Goal: Task Accomplishment & Management: Use online tool/utility

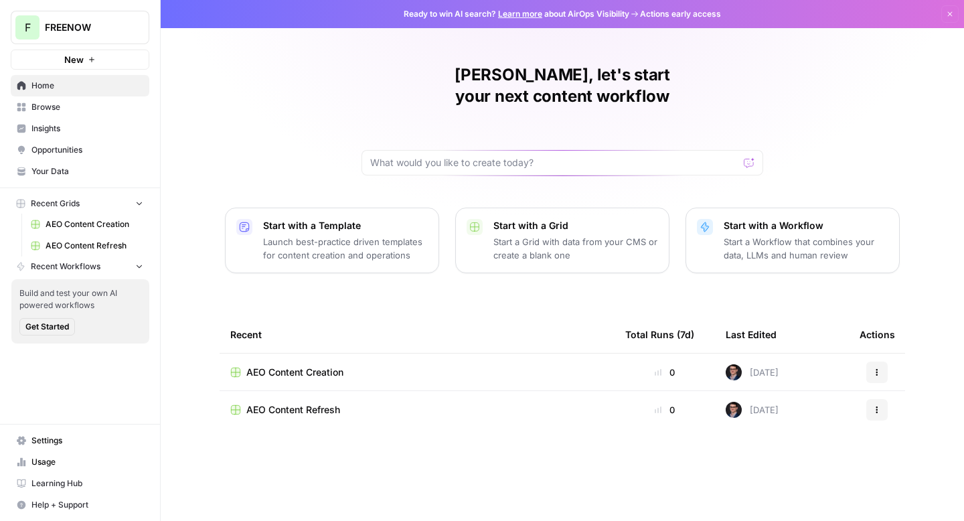
click at [75, 165] on span "Your Data" at bounding box center [87, 171] width 112 height 12
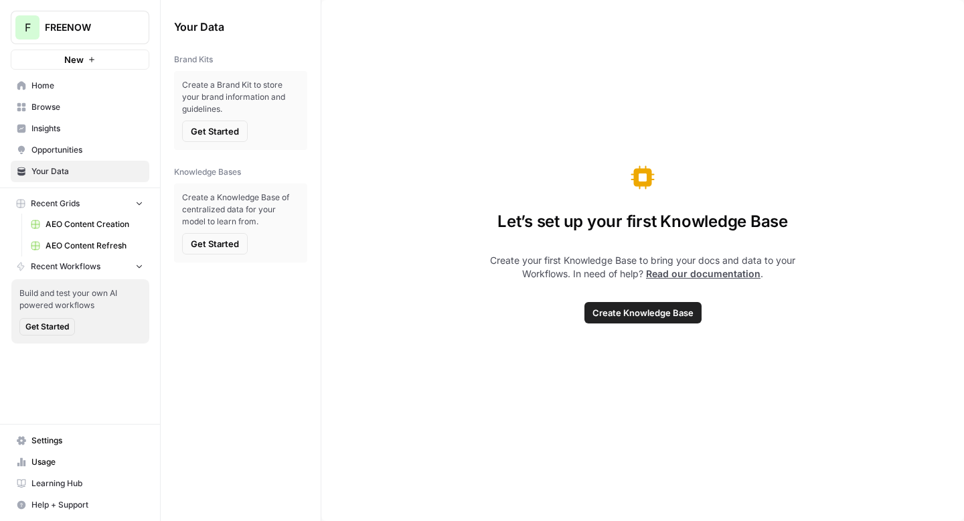
click at [74, 137] on link "Insights" at bounding box center [80, 128] width 139 height 21
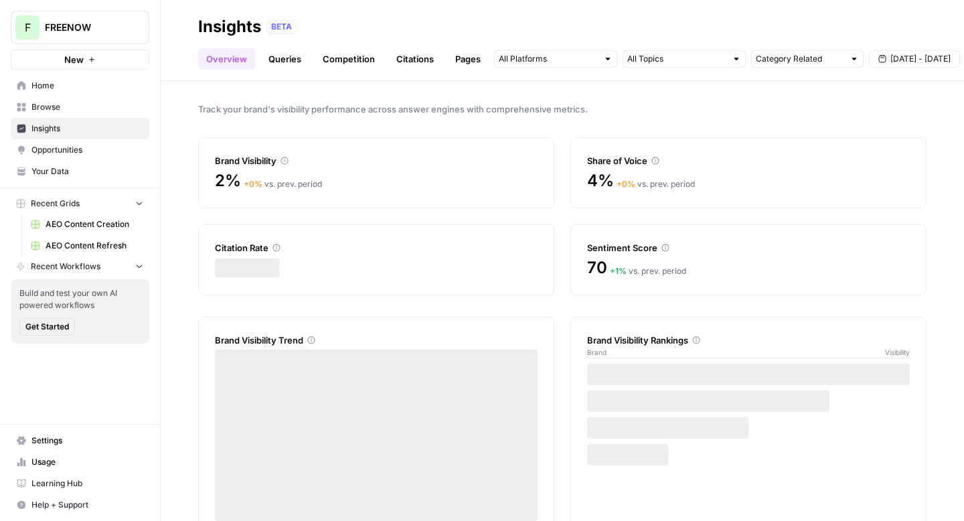
click at [281, 64] on link "Queries" at bounding box center [285, 58] width 49 height 21
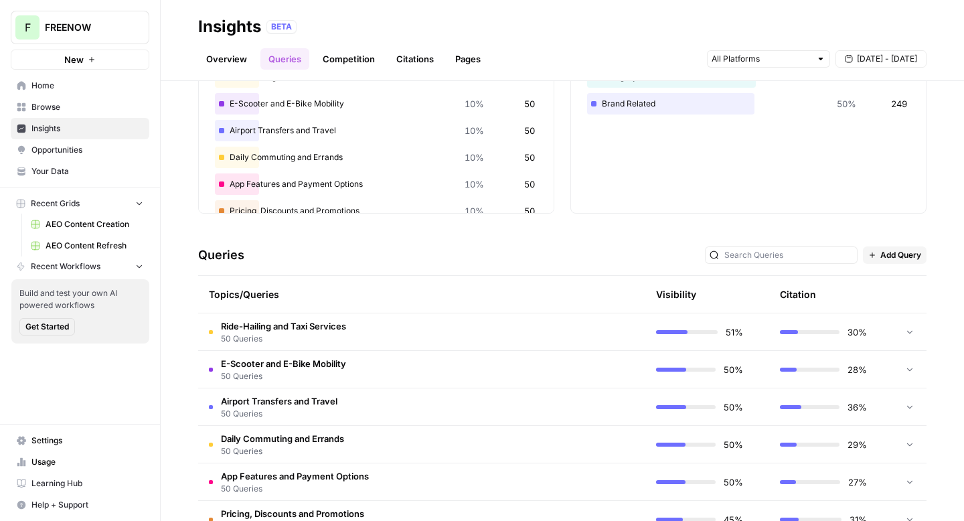
scroll to position [188, 0]
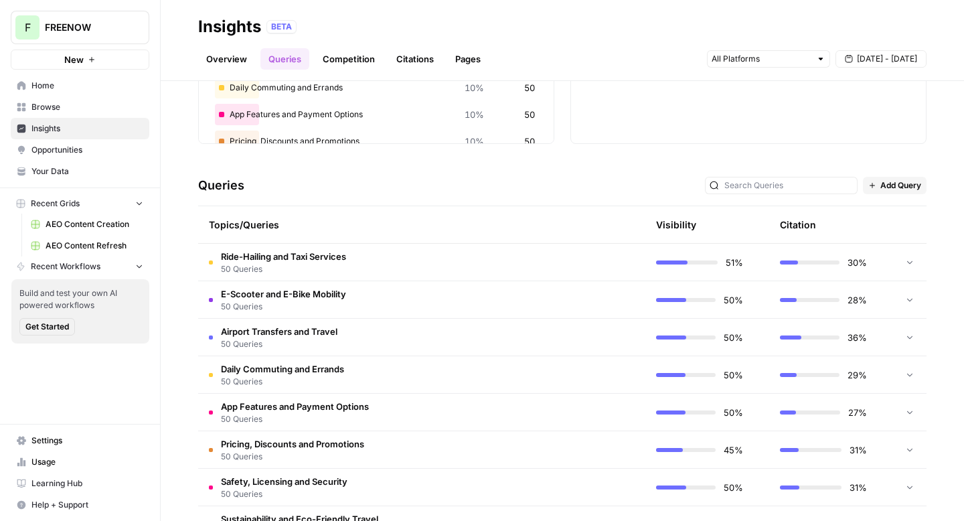
click at [363, 56] on link "Competition" at bounding box center [349, 58] width 68 height 21
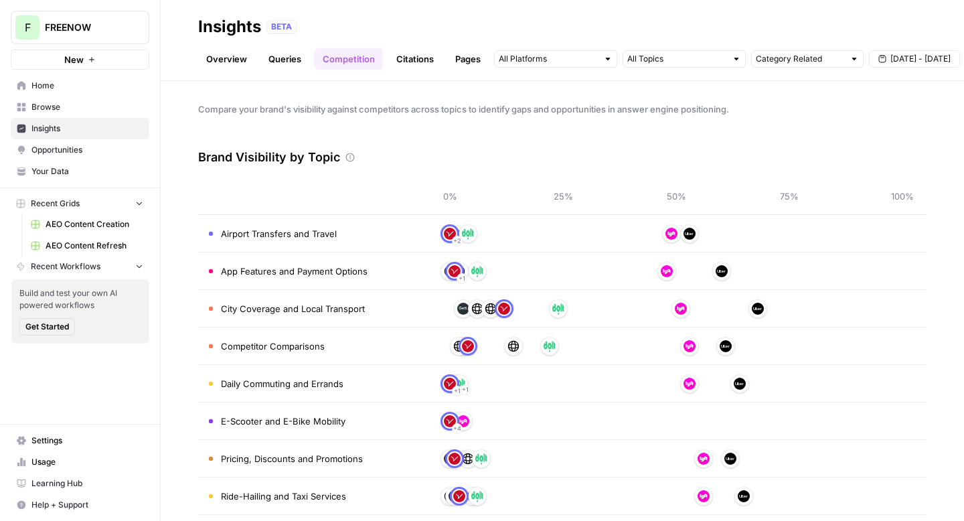
scroll to position [13, 0]
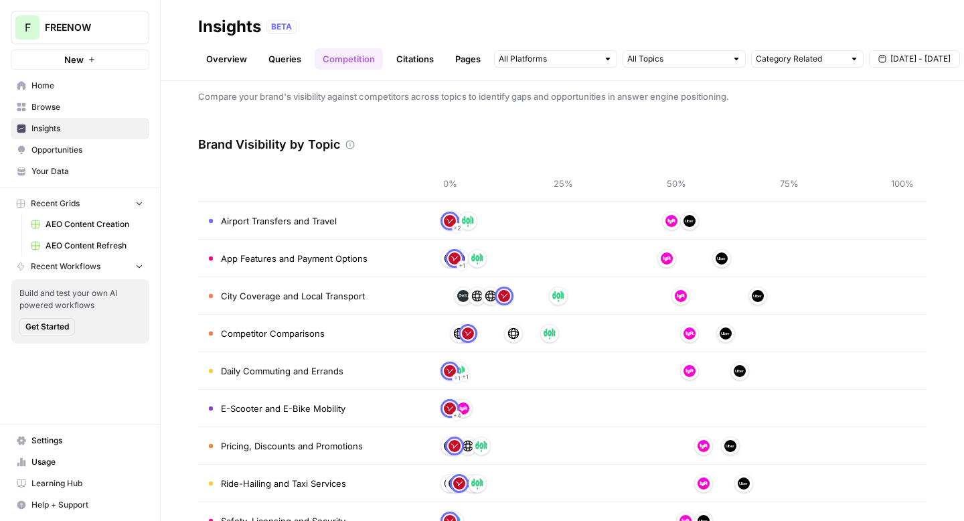
click at [420, 58] on link "Citations" at bounding box center [415, 58] width 54 height 21
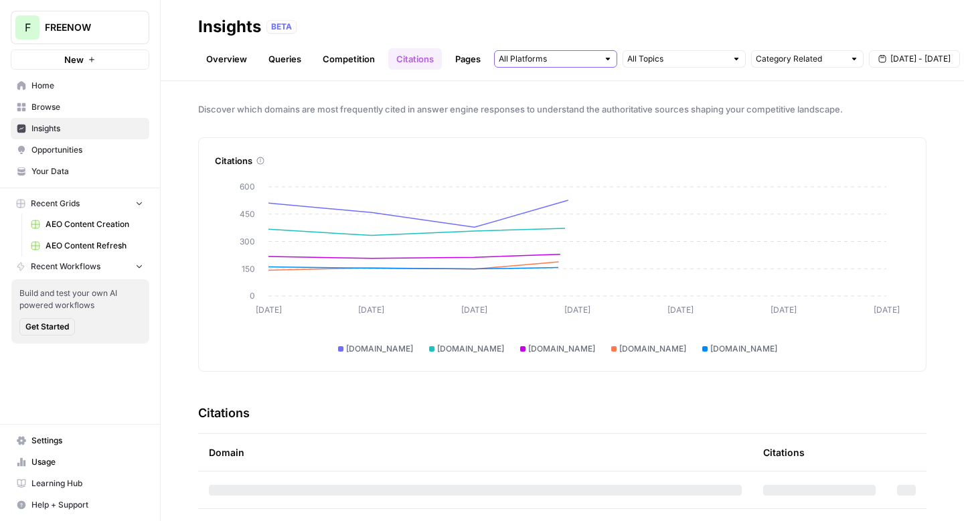
click at [565, 57] on input "text" at bounding box center [548, 58] width 99 height 13
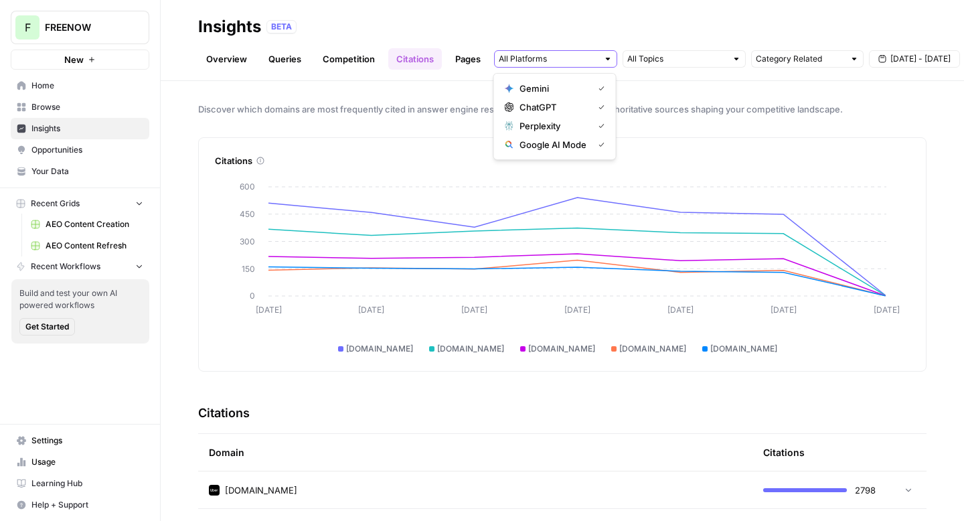
click at [591, 57] on input "text" at bounding box center [548, 58] width 99 height 13
click at [651, 60] on input "text" at bounding box center [676, 58] width 99 height 13
click at [792, 57] on input "text" at bounding box center [800, 58] width 88 height 13
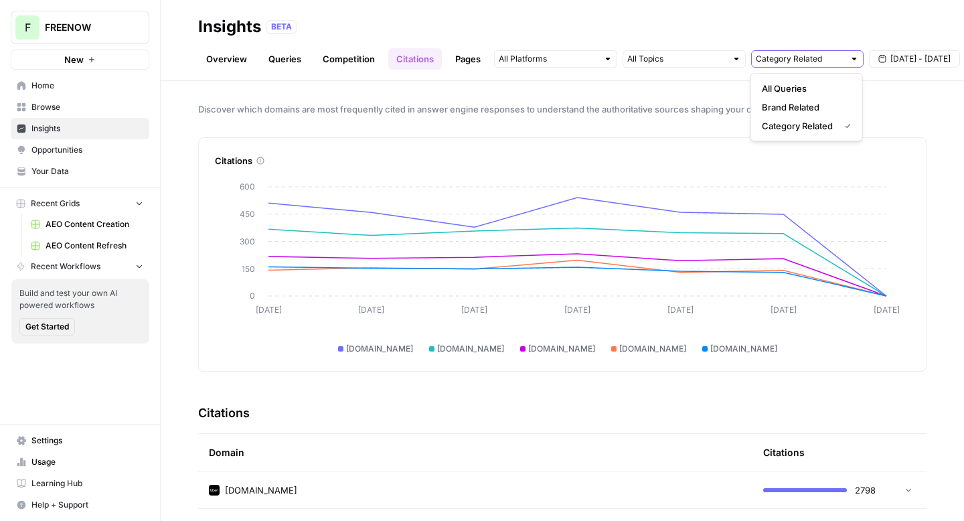
click at [792, 57] on input "text" at bounding box center [800, 58] width 88 height 13
type input "Category Related"
click at [634, 89] on div "Discover which domains are most frequently cited in answer engine responses to …" at bounding box center [563, 301] width 804 height 440
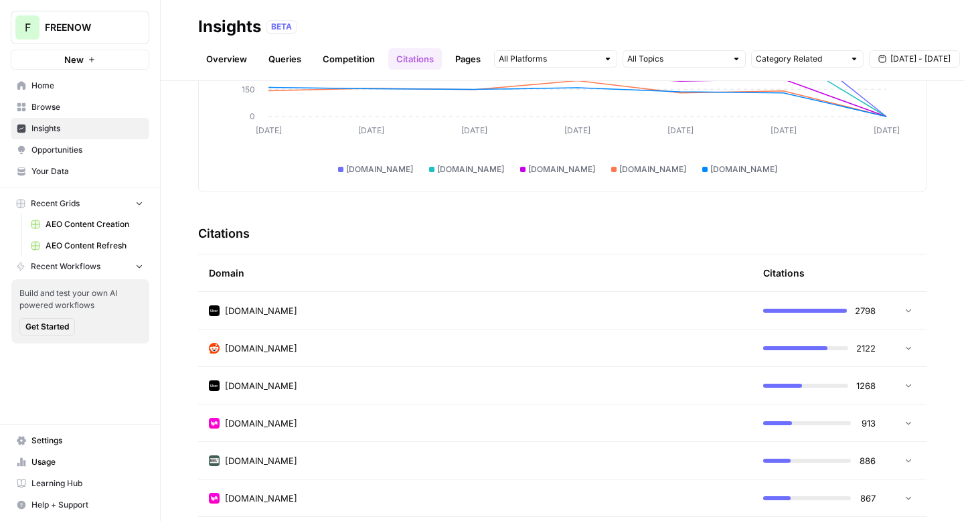
scroll to position [220, 0]
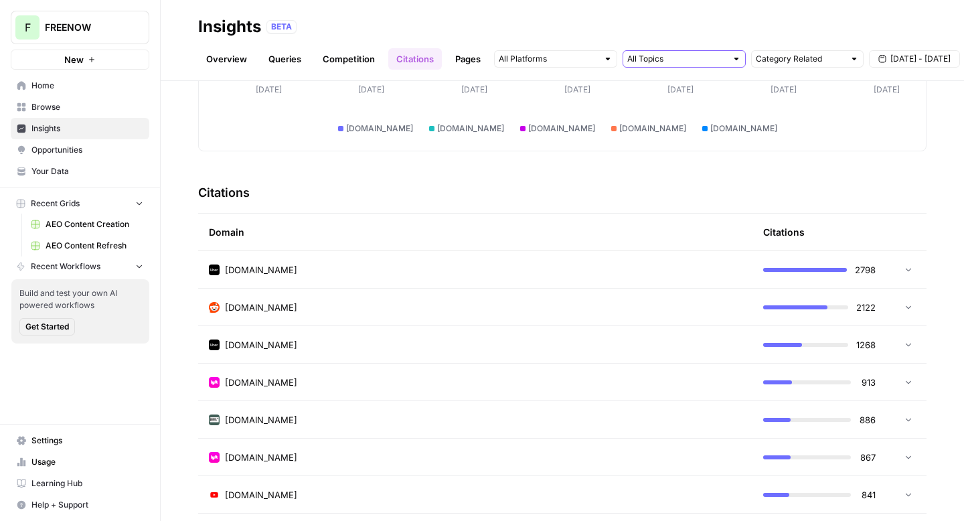
click at [687, 54] on input "text" at bounding box center [676, 58] width 99 height 13
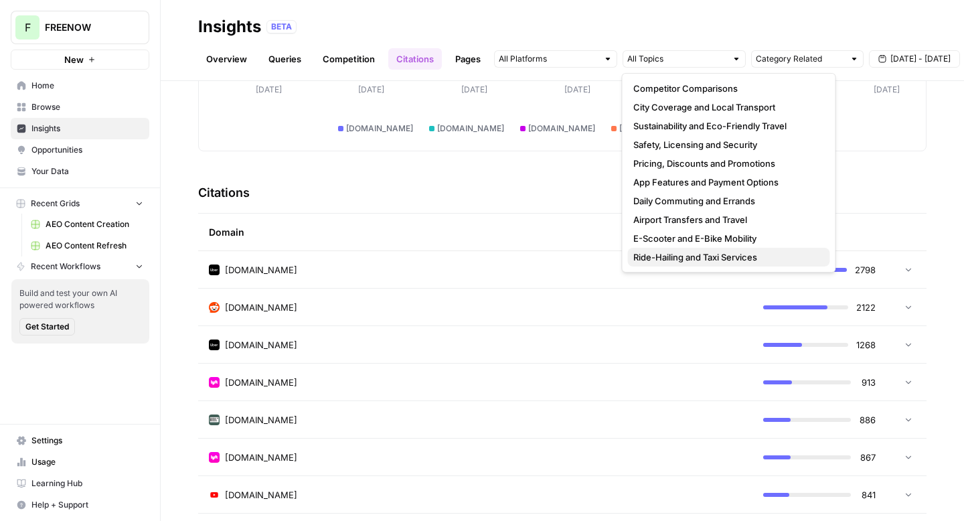
click at [697, 253] on span "Ride-Hailing and Taxi Services" at bounding box center [727, 256] width 186 height 13
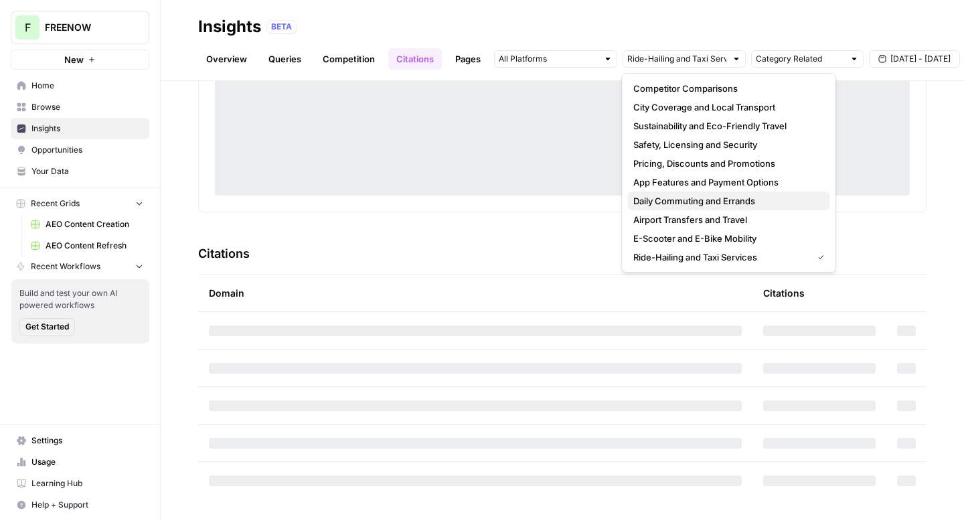
scroll to position [220, 0]
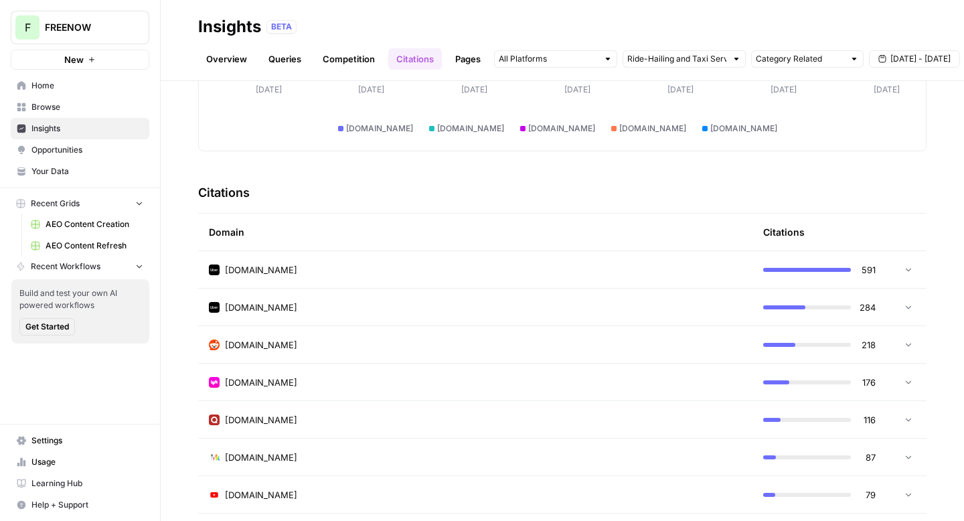
click at [540, 195] on div "Citations" at bounding box center [562, 193] width 729 height 41
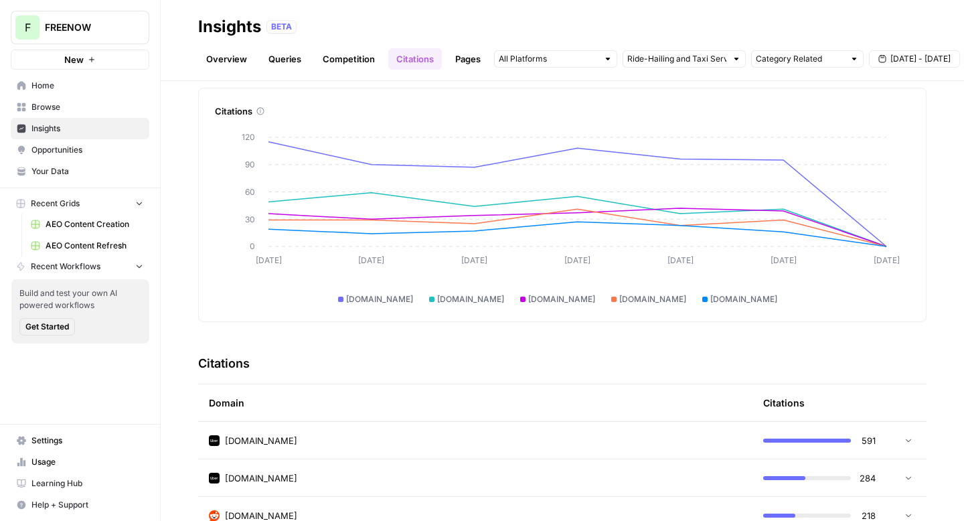
scroll to position [0, 0]
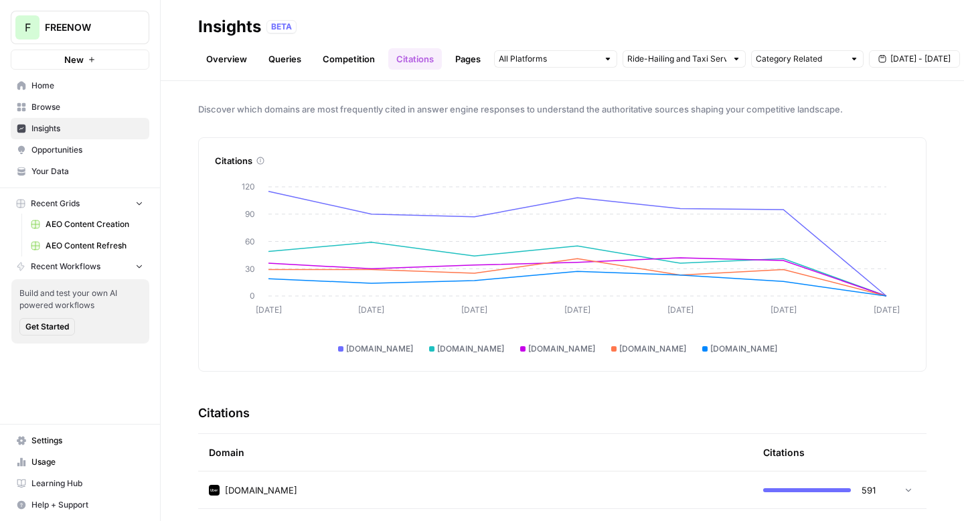
click at [920, 59] on span "[DATE] - [DATE]" at bounding box center [921, 59] width 60 height 12
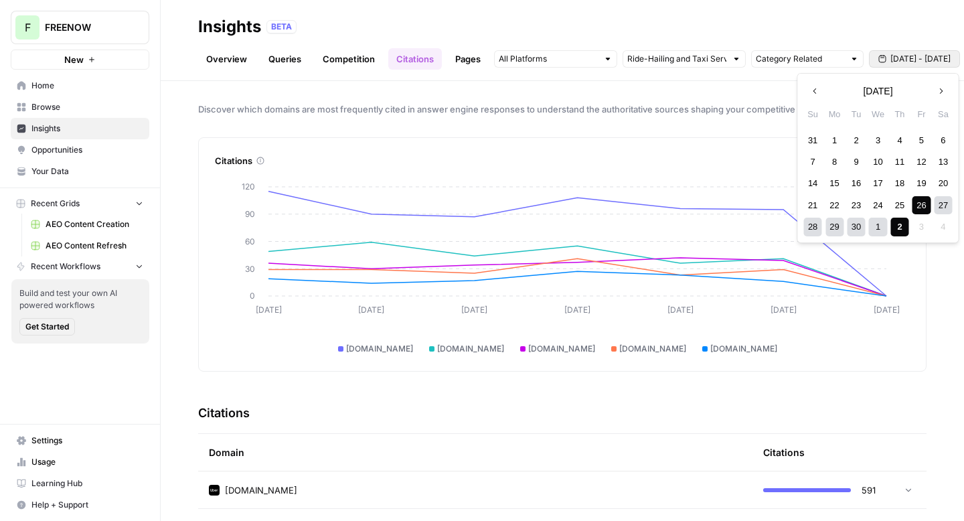
click at [817, 92] on icon "button" at bounding box center [815, 90] width 9 height 9
click at [941, 94] on icon "button" at bounding box center [941, 90] width 9 height 9
click at [849, 141] on div "2" at bounding box center [856, 140] width 18 height 18
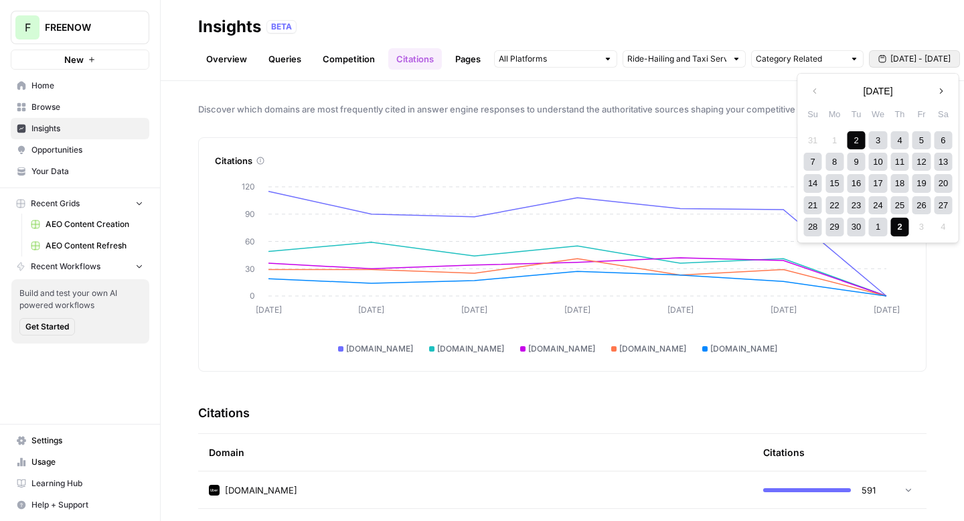
click at [900, 230] on div "2" at bounding box center [900, 227] width 18 height 18
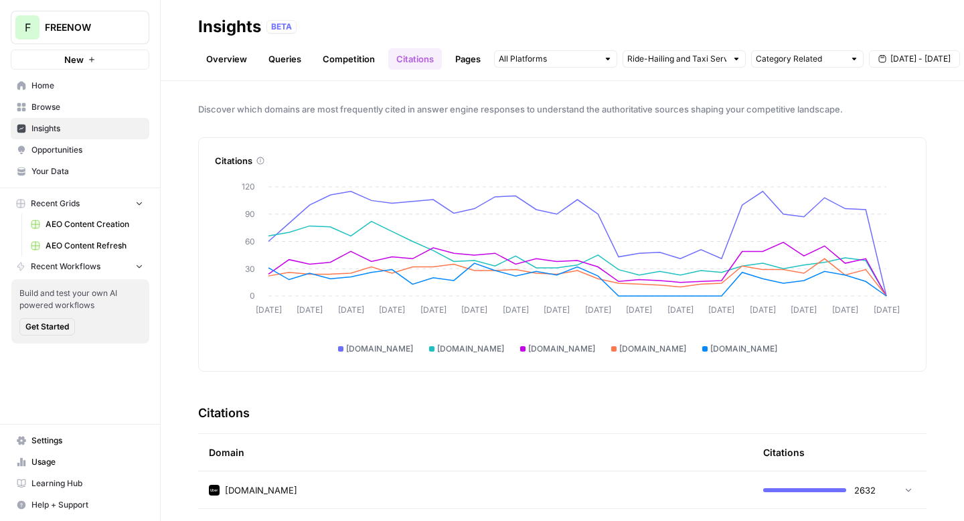
click at [693, 69] on div "Category Related [DATE] - [DATE]" at bounding box center [727, 58] width 466 height 21
click at [544, 50] on div at bounding box center [555, 58] width 123 height 17
click at [583, 50] on div at bounding box center [555, 58] width 123 height 17
click at [666, 55] on input "text" at bounding box center [676, 58] width 99 height 13
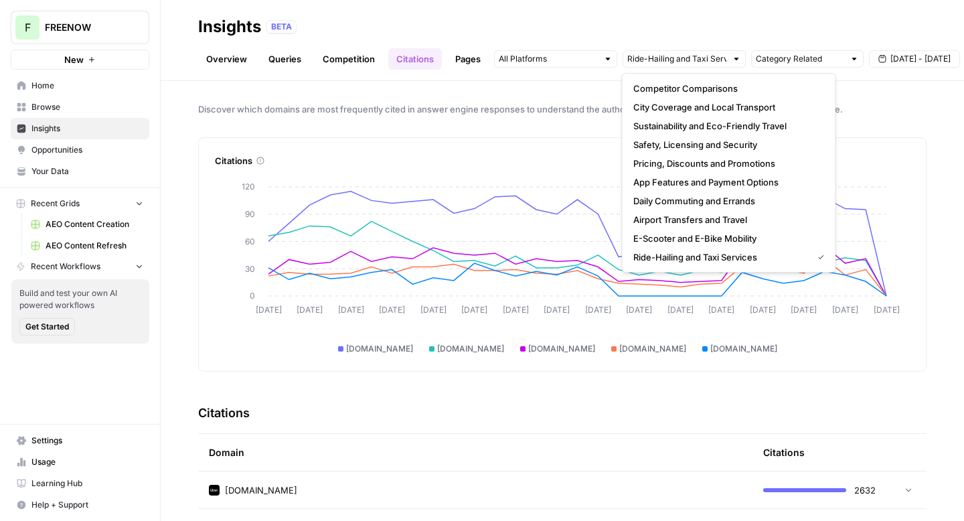
click at [660, 29] on div "BETA" at bounding box center [597, 26] width 660 height 13
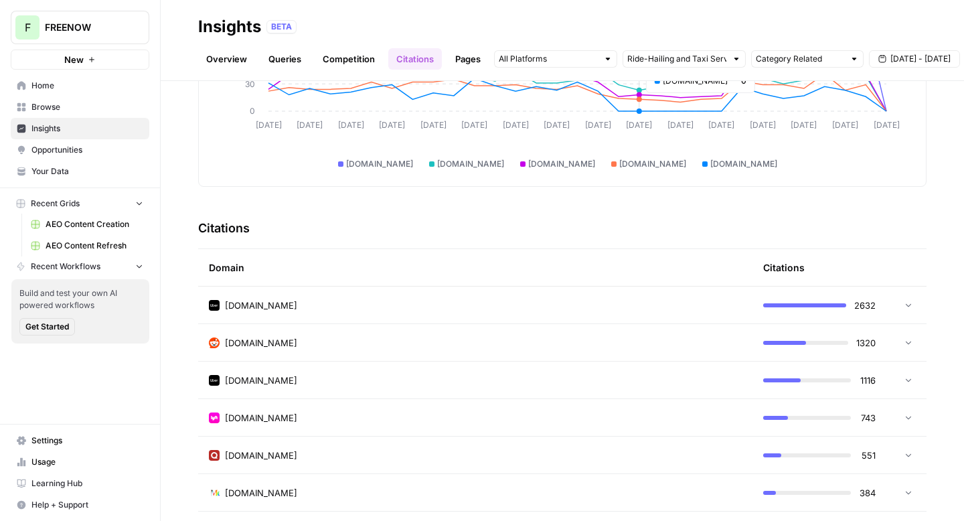
scroll to position [9, 0]
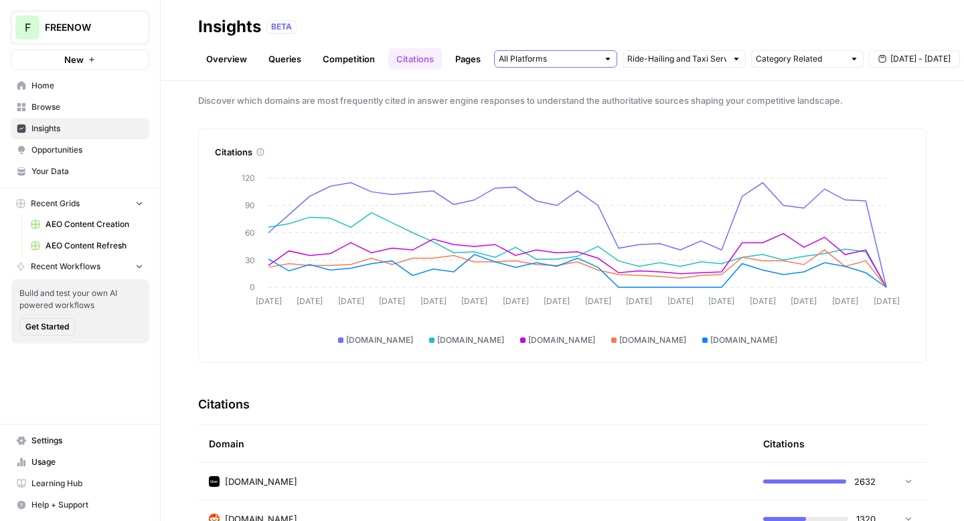
click at [583, 61] on input "text" at bounding box center [548, 58] width 99 height 13
click at [653, 59] on input "text" at bounding box center [676, 58] width 99 height 13
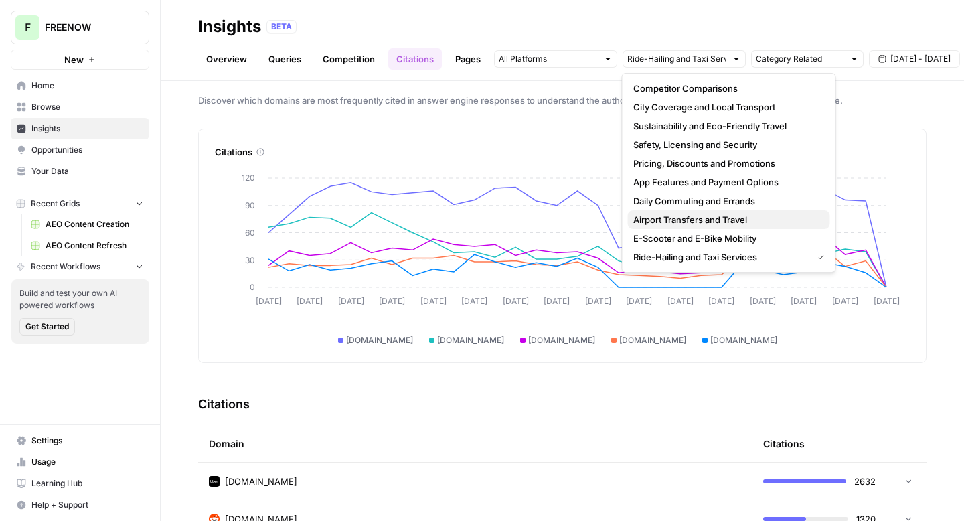
click at [753, 214] on span "Airport Transfers and Travel" at bounding box center [727, 219] width 186 height 13
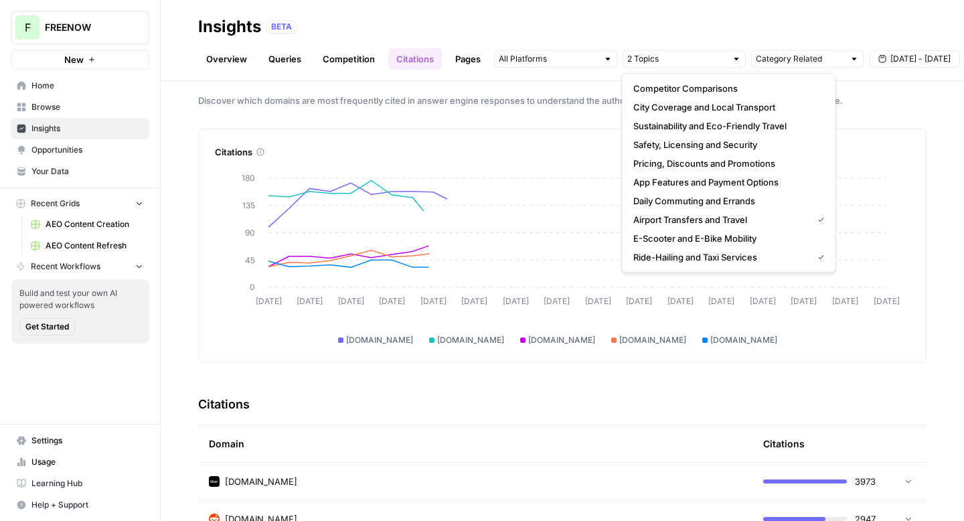
scroll to position [92, 0]
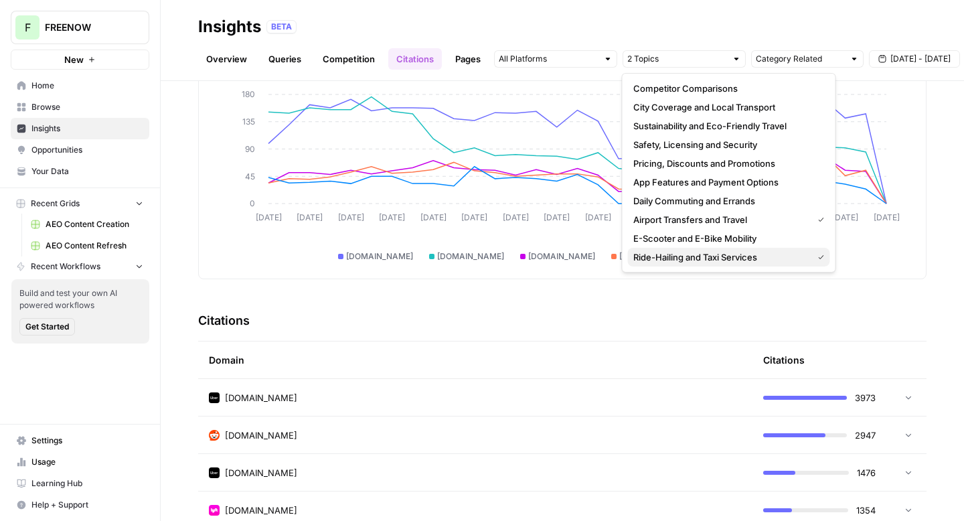
click at [707, 250] on span "Ride-Hailing and Taxi Services" at bounding box center [721, 256] width 174 height 13
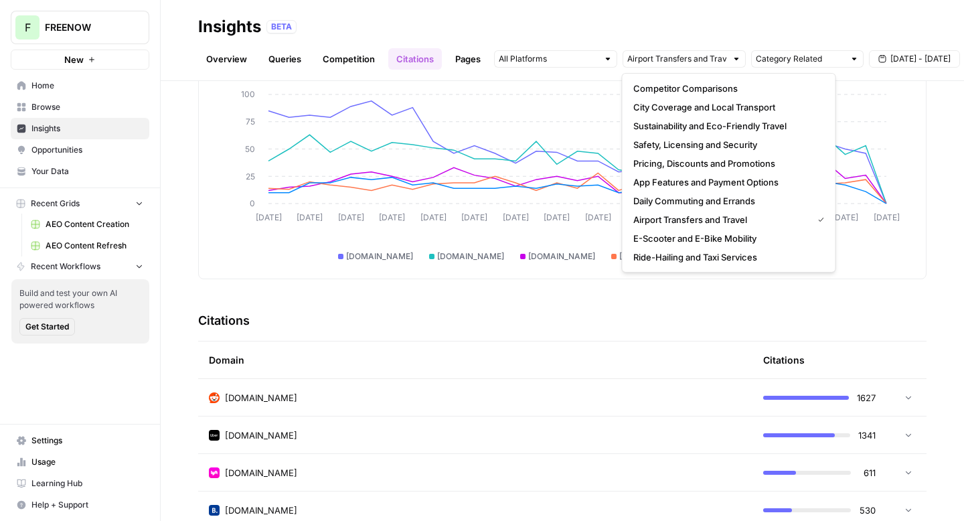
click at [502, 33] on div "BETA" at bounding box center [597, 26] width 660 height 13
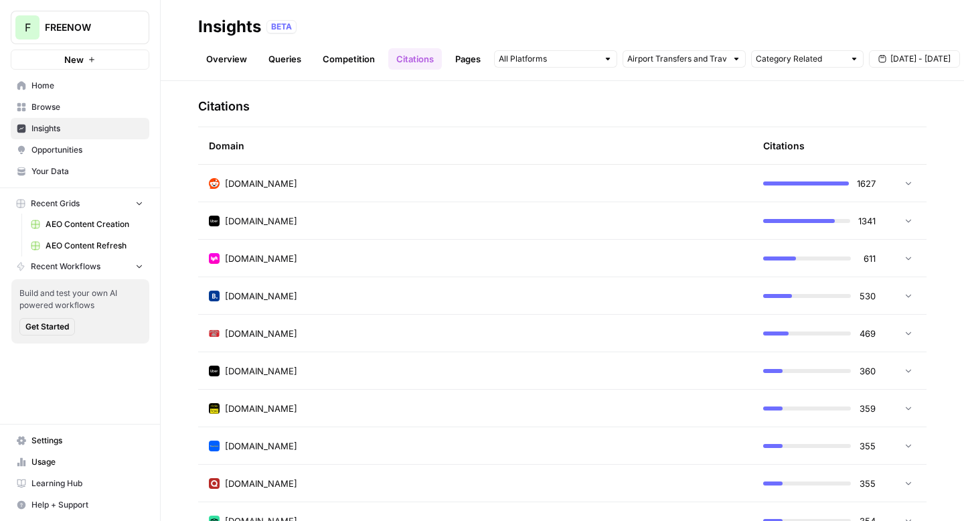
scroll to position [37, 0]
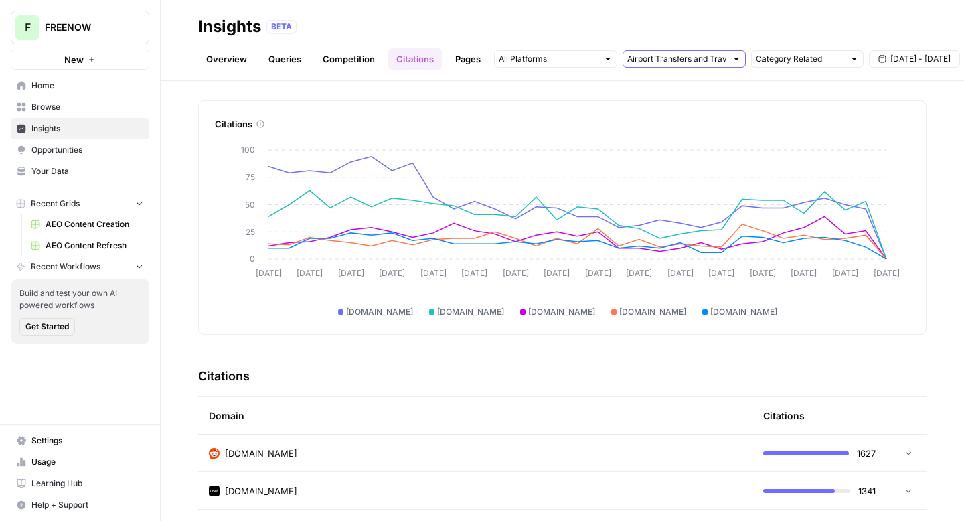
click at [670, 58] on input "text" at bounding box center [676, 58] width 99 height 13
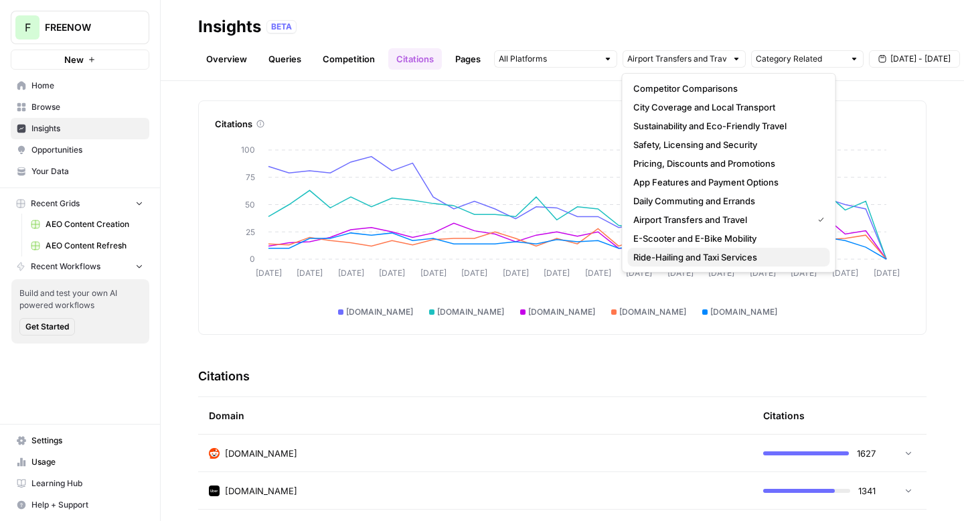
click at [719, 256] on span "Ride-Hailing and Taxi Services" at bounding box center [727, 256] width 186 height 13
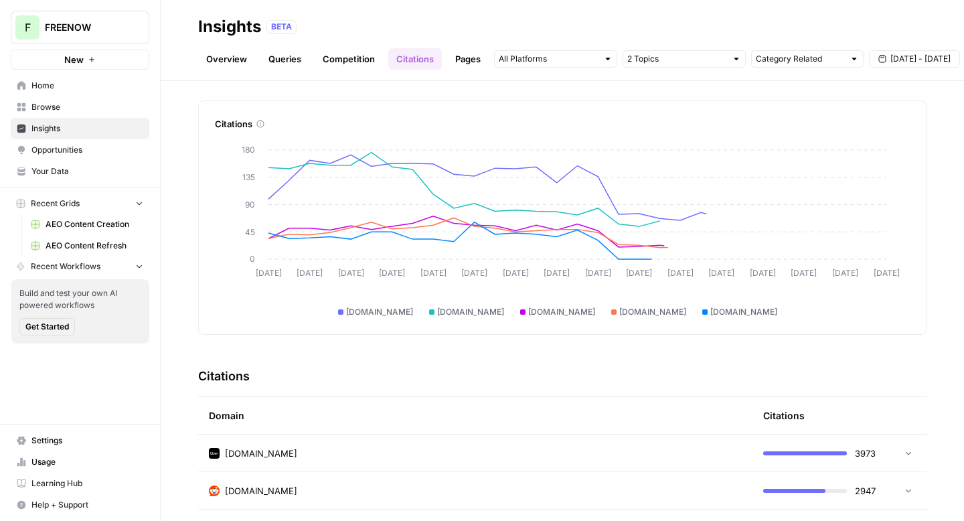
click at [721, 68] on div "Category Related [DATE] - [DATE]" at bounding box center [727, 58] width 466 height 21
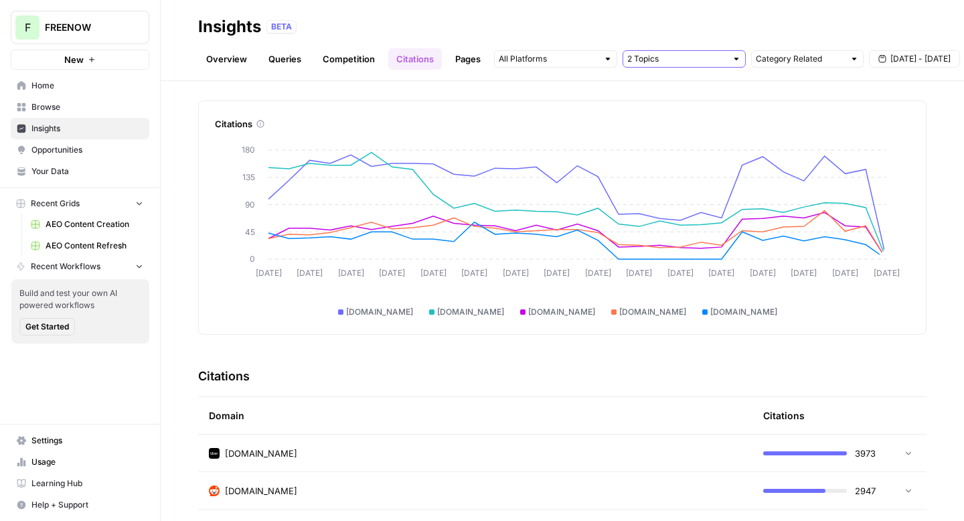
click at [712, 53] on input "text" at bounding box center [676, 58] width 99 height 13
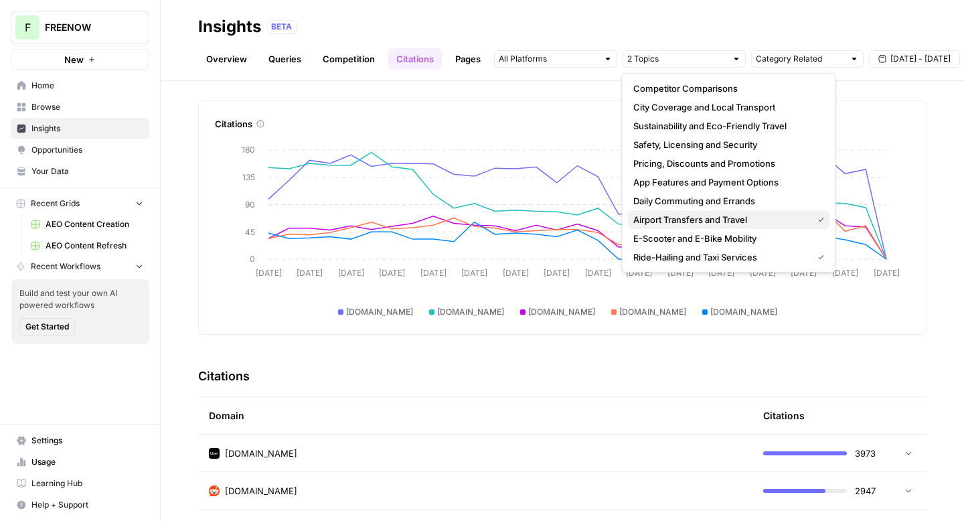
click at [674, 224] on span "Airport Transfers and Travel" at bounding box center [721, 219] width 174 height 13
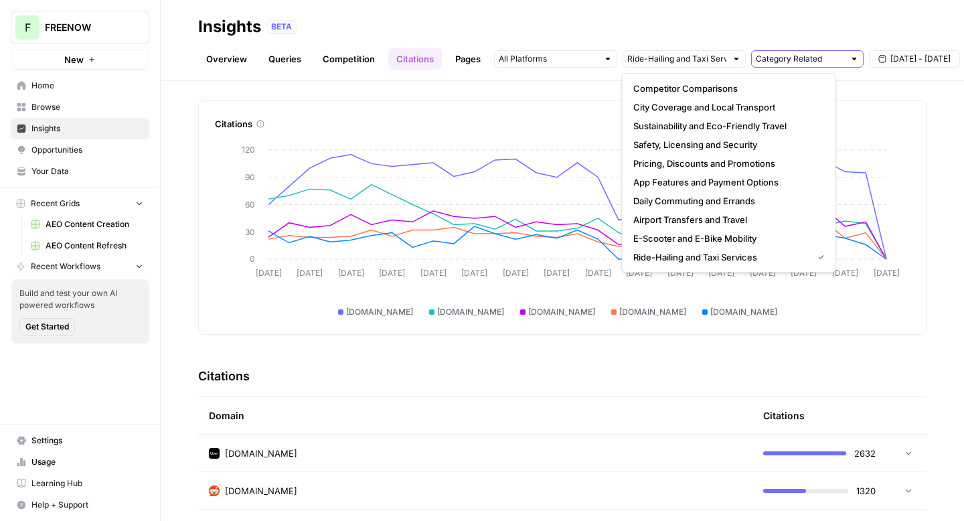
click at [841, 56] on input "text" at bounding box center [800, 58] width 88 height 13
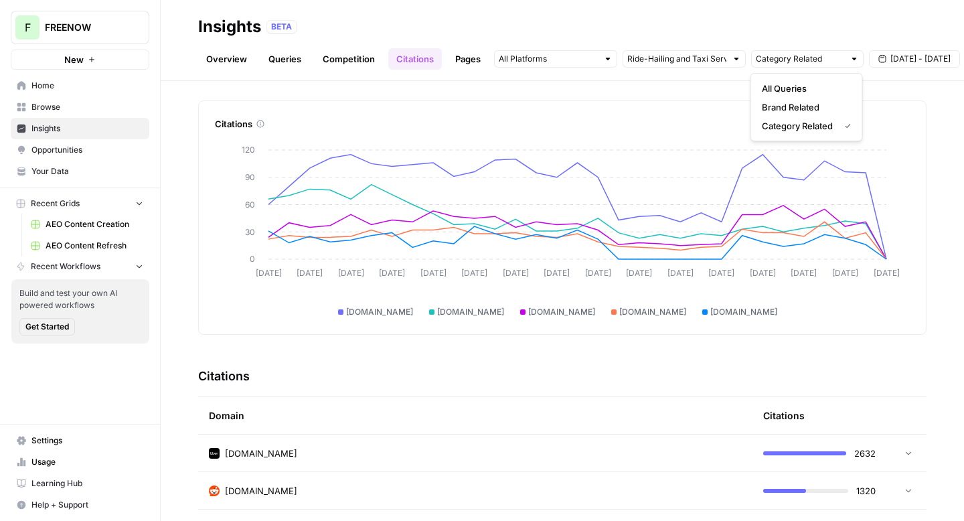
type input "Category Related"
click at [877, 96] on div "Discover which domains are most frequently cited in answer engine responses to …" at bounding box center [563, 301] width 804 height 440
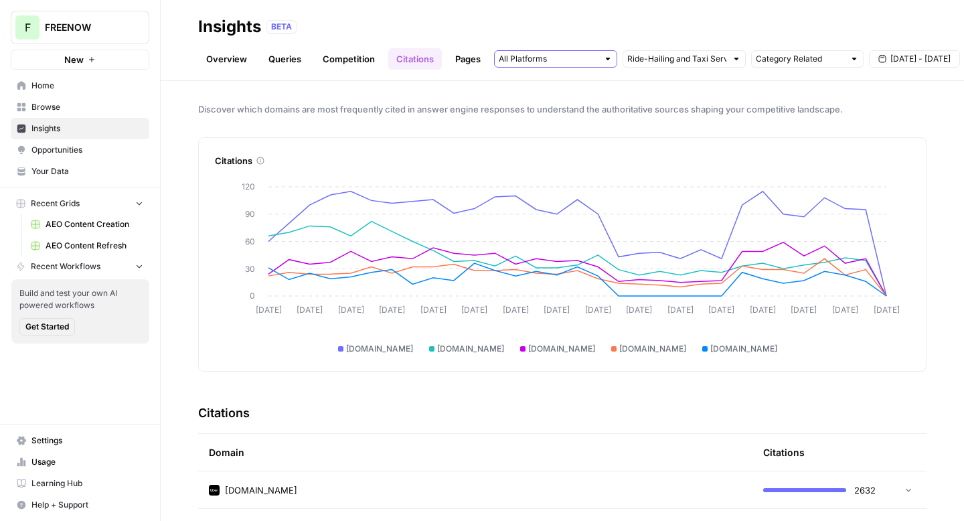
click at [565, 63] on input "text" at bounding box center [548, 58] width 99 height 13
click at [663, 92] on div "Discover which domains are most frequently cited in answer engine responses to …" at bounding box center [563, 301] width 804 height 440
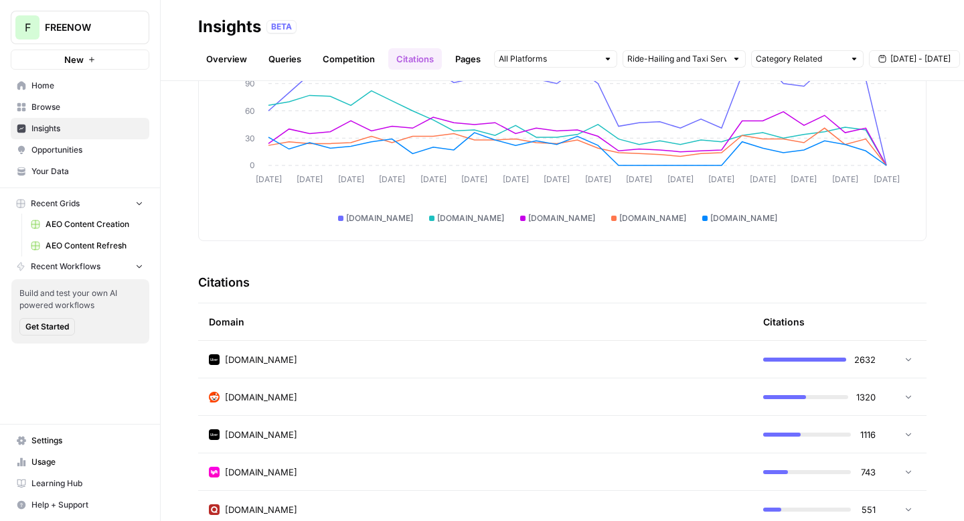
scroll to position [178, 0]
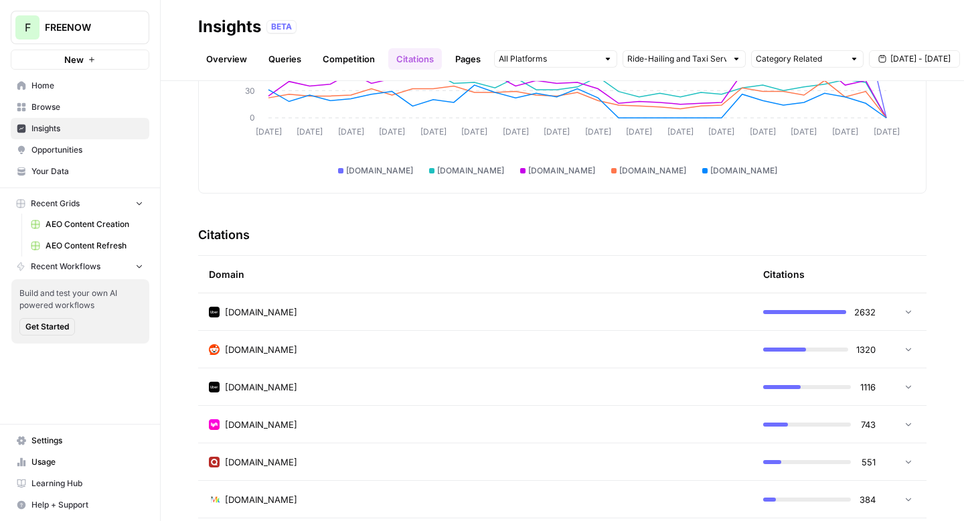
click at [84, 141] on link "Opportunities" at bounding box center [80, 149] width 139 height 21
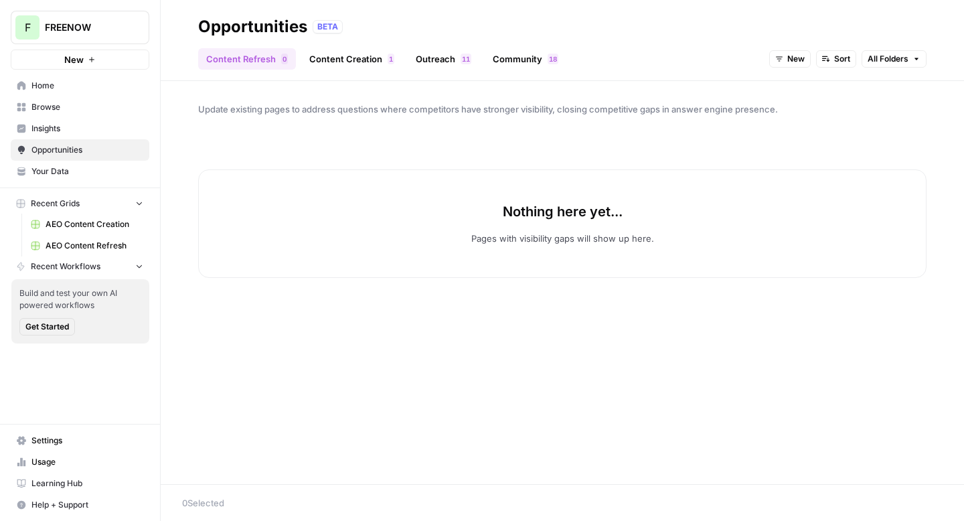
click at [365, 66] on link "Content Creation 1" at bounding box center [351, 58] width 101 height 21
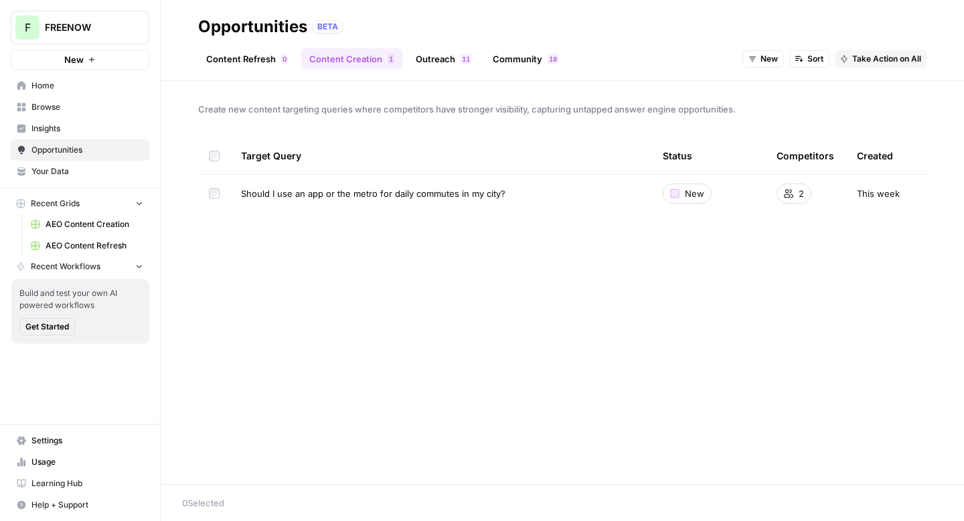
click at [446, 55] on link "Outreach 1 1" at bounding box center [444, 58] width 72 height 21
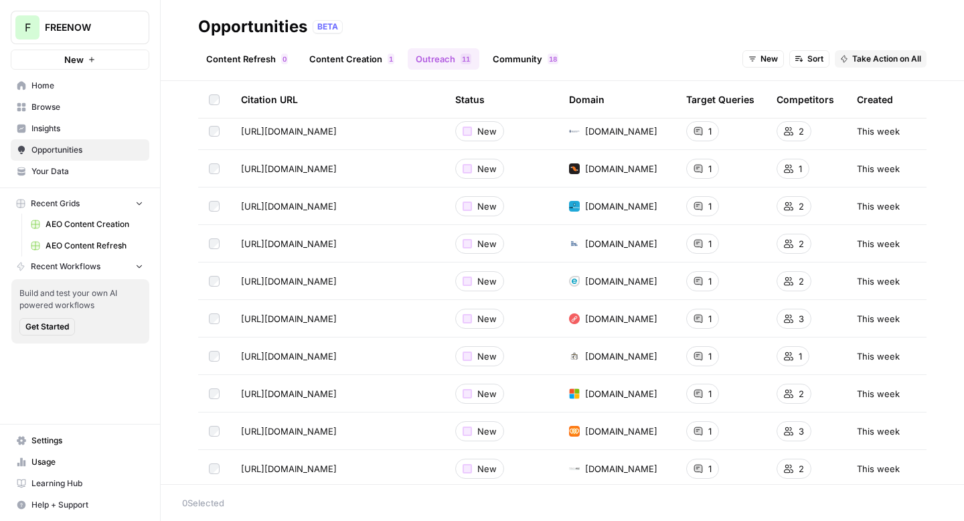
scroll to position [125, 0]
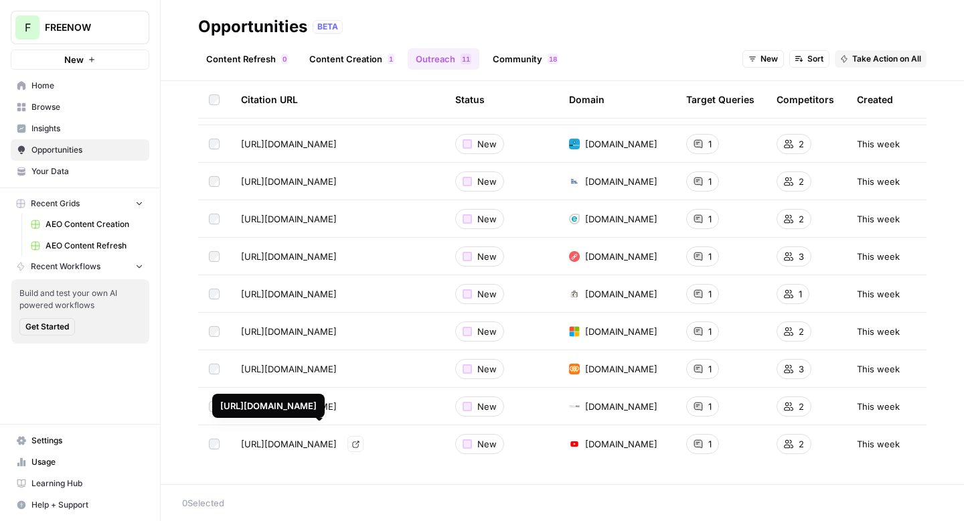
click at [360, 445] on icon "Go to page https://www.youtube.com/watch?v=PhrCc1Kl0nU" at bounding box center [355, 444] width 7 height 7
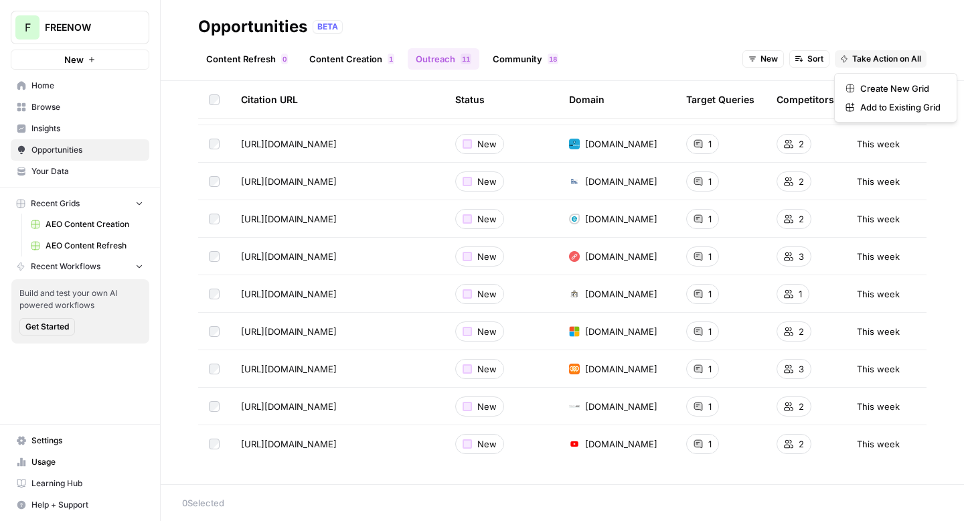
click at [890, 53] on span "Take Action on All" at bounding box center [887, 59] width 69 height 12
click at [893, 88] on span "Create New Grid" at bounding box center [901, 88] width 80 height 13
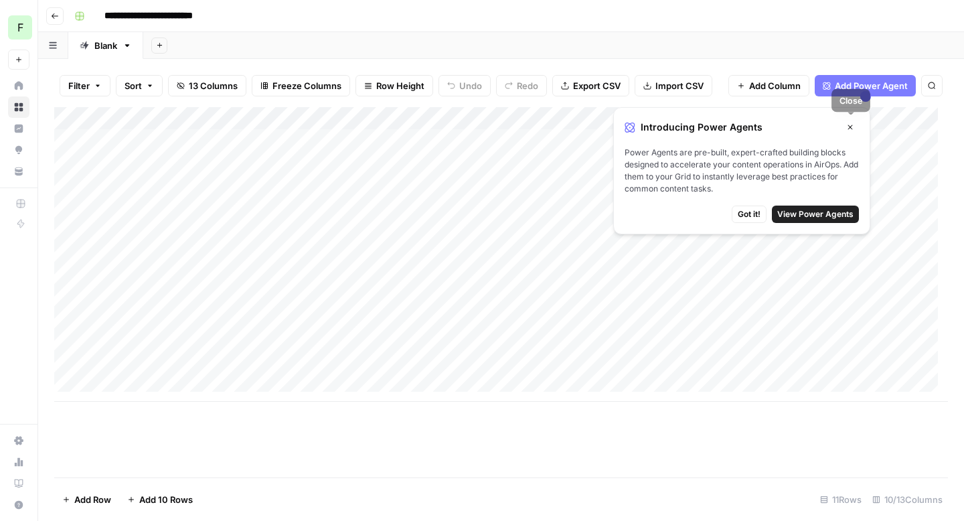
click at [853, 130] on icon "button" at bounding box center [850, 127] width 8 height 8
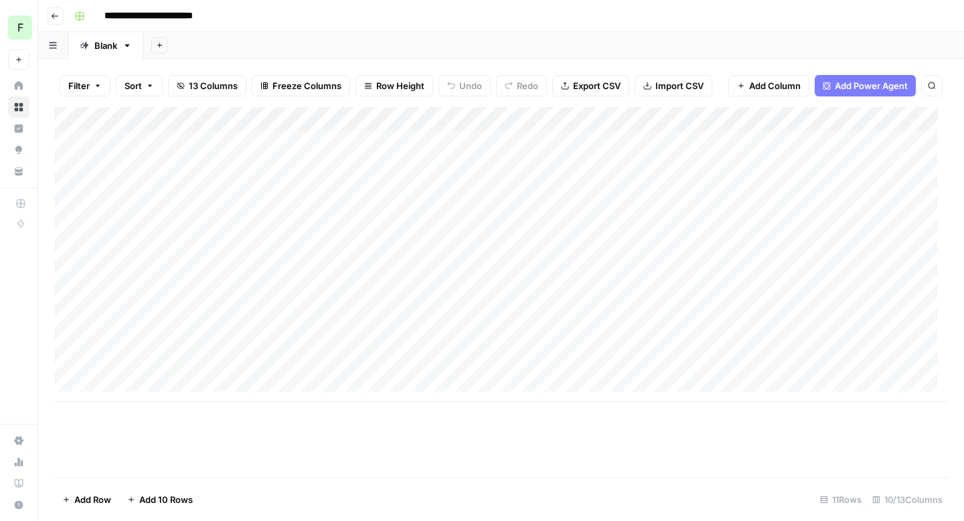
scroll to position [10, 0]
click at [302, 175] on div "Add Column" at bounding box center [501, 254] width 894 height 295
click at [393, 173] on div "Add Column" at bounding box center [501, 254] width 894 height 295
